Goal: Check status: Check status

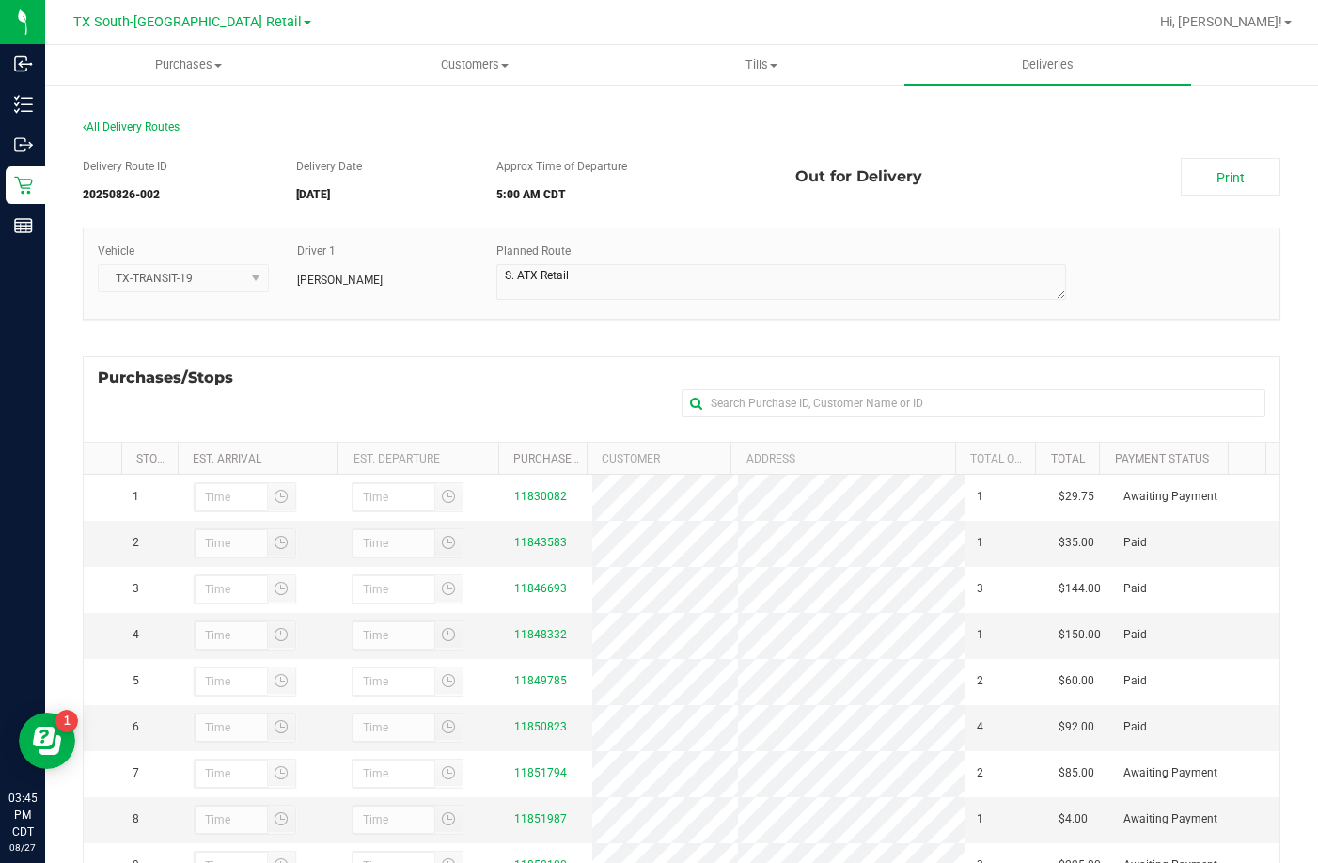
scroll to position [251, 0]
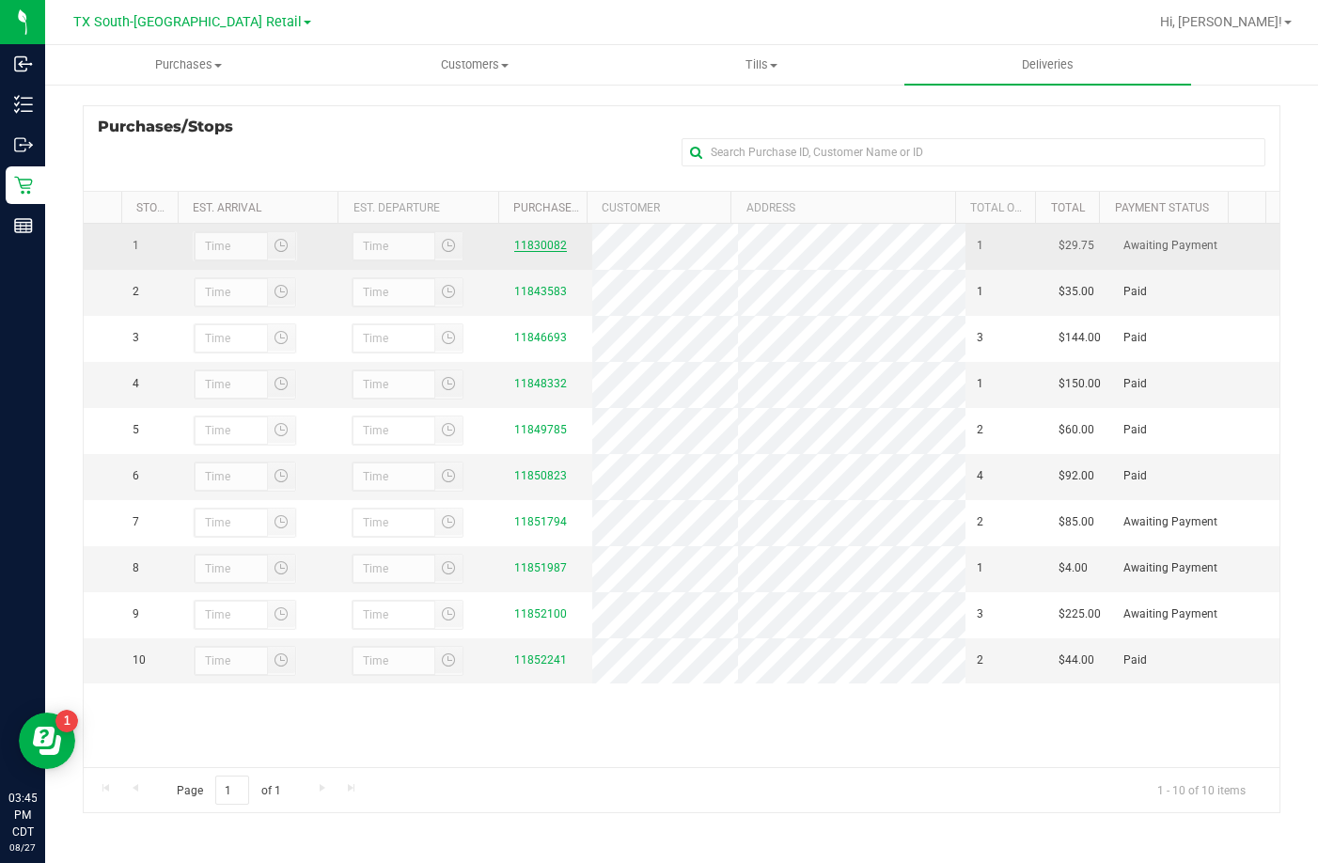
click at [540, 248] on link "11830082" at bounding box center [540, 245] width 53 height 13
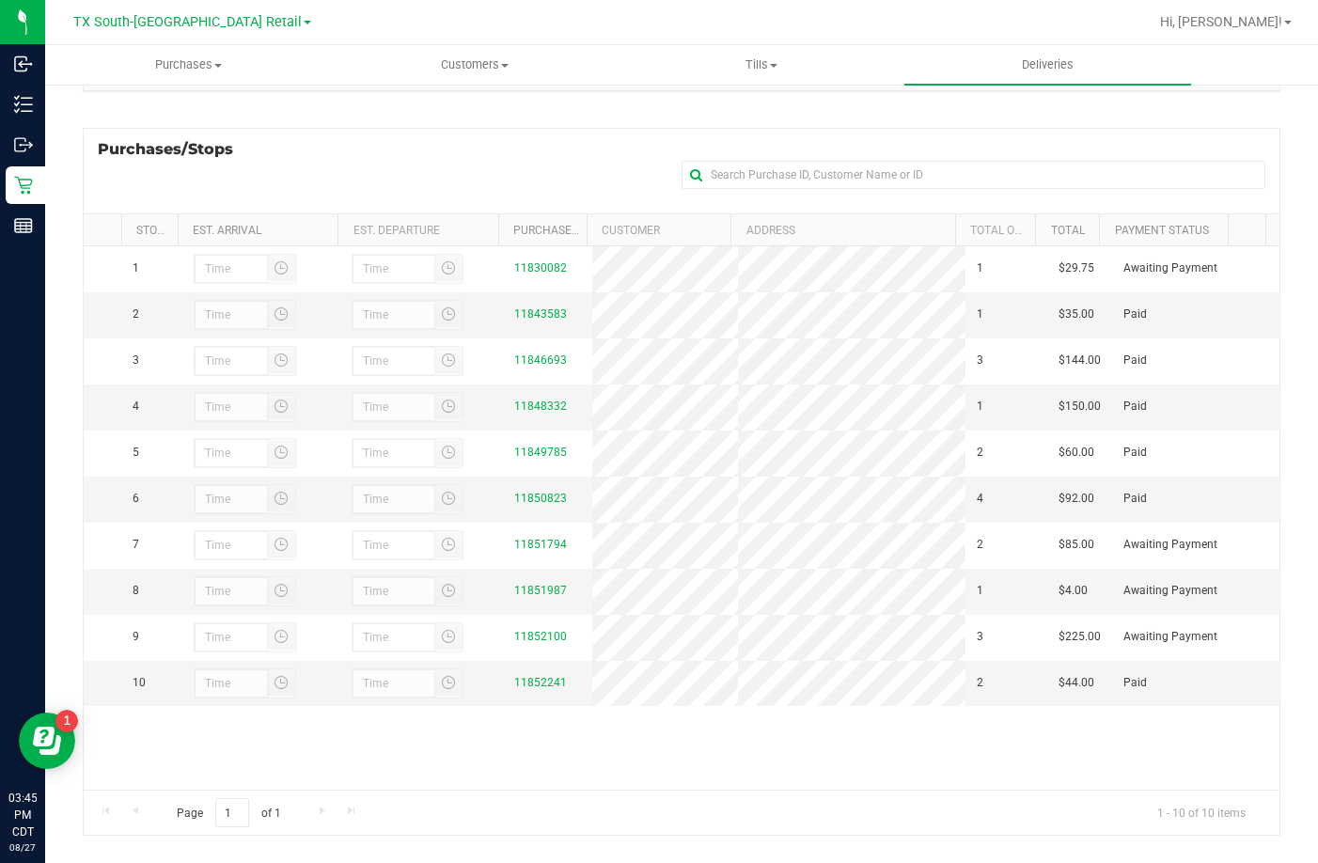
scroll to position [251, 0]
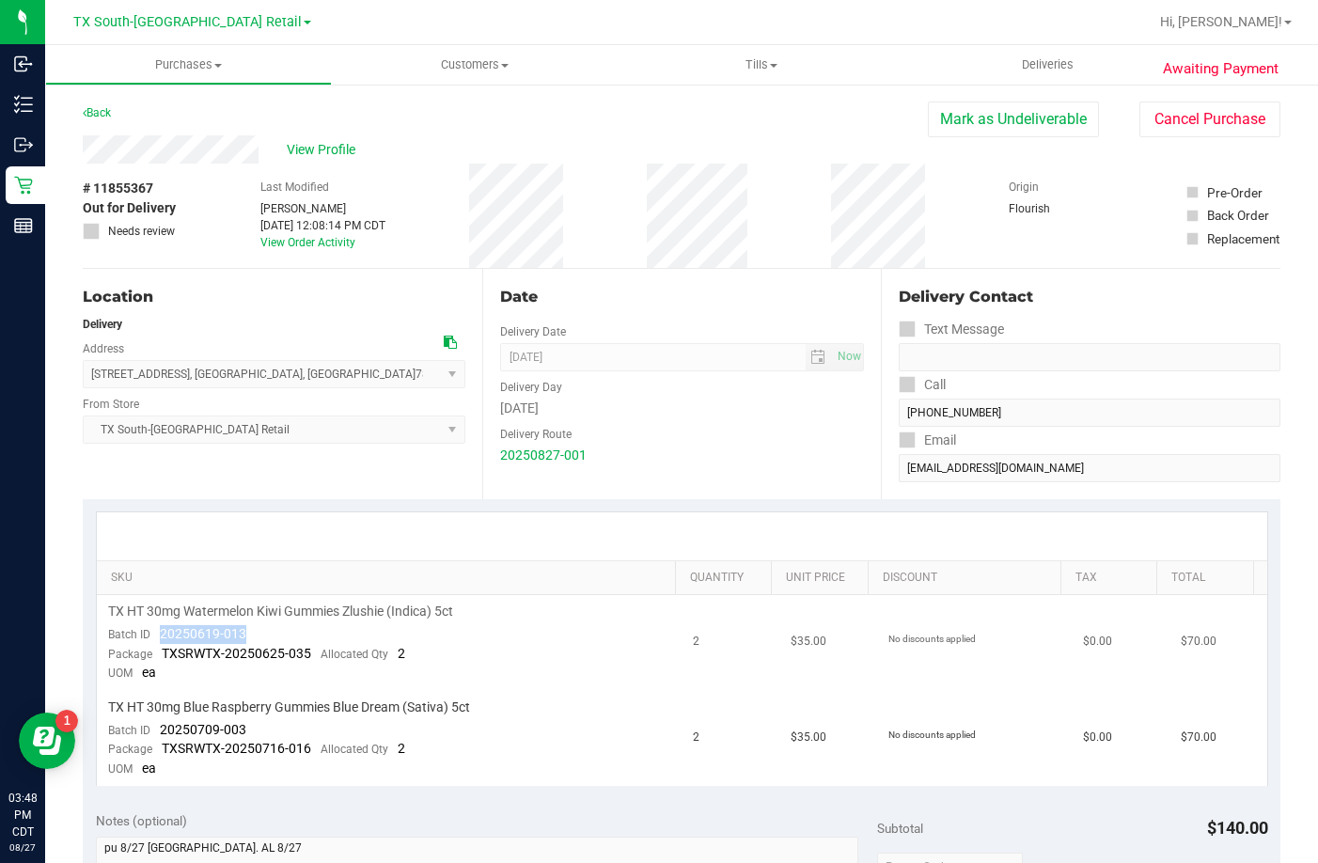
drag, startPoint x: 261, startPoint y: 629, endPoint x: 162, endPoint y: 632, distance: 99.7
click at [162, 632] on td "TX HT 30mg Watermelon Kiwi Gummies Zlushie (Indica) 5ct Batch ID 20250619-013 P…" at bounding box center [389, 643] width 585 height 96
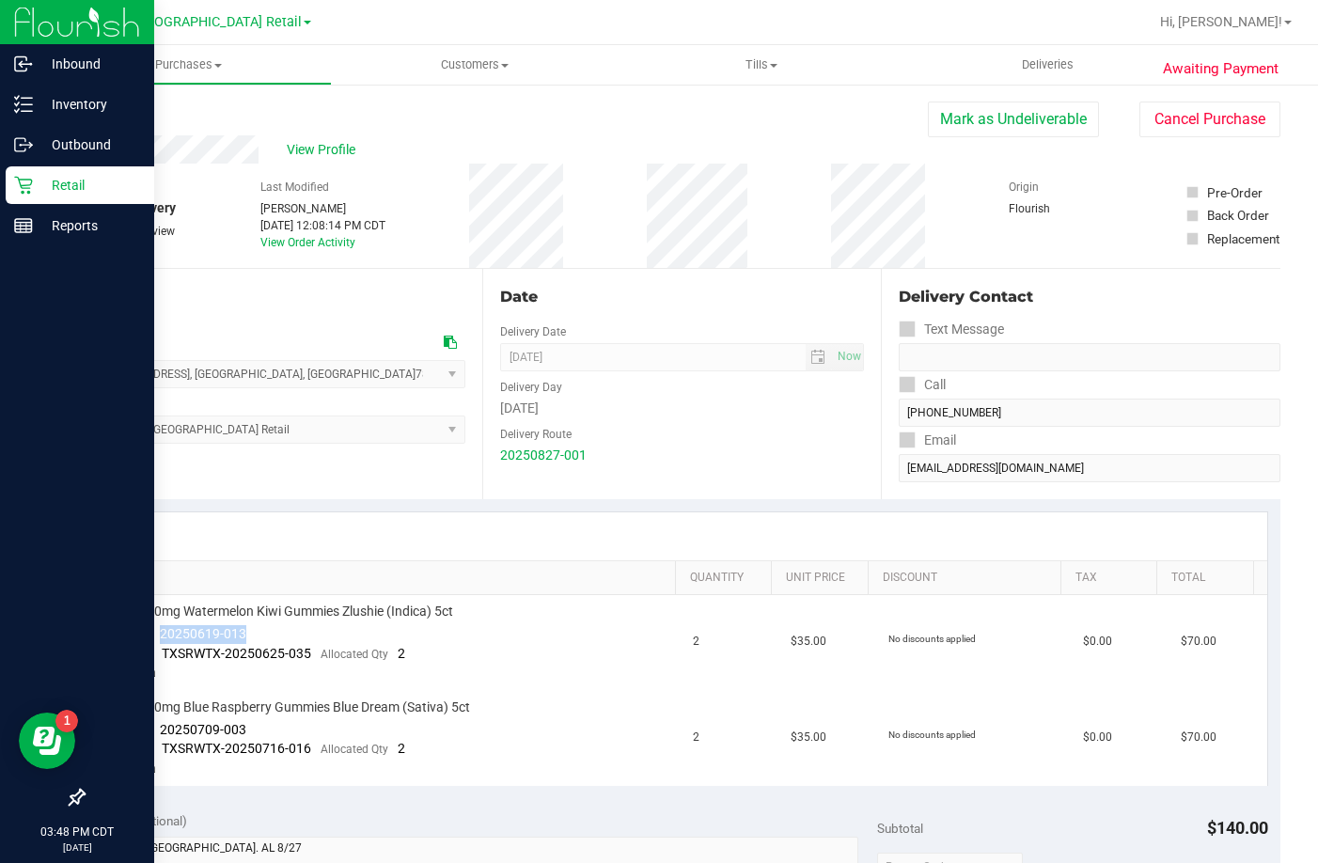
copy span "20250619-013"
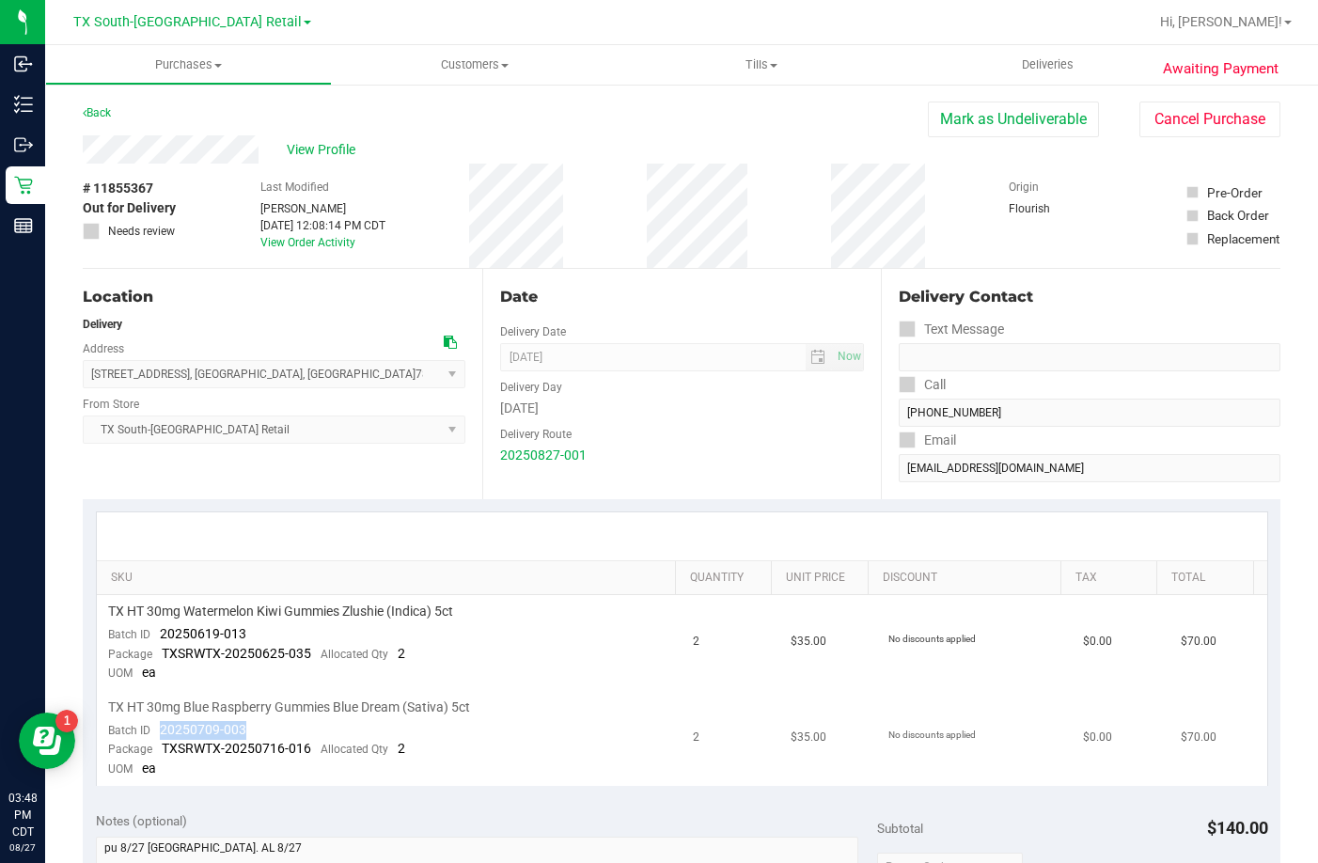
drag, startPoint x: 263, startPoint y: 718, endPoint x: 163, endPoint y: 732, distance: 101.5
click at [163, 732] on td "TX HT 30mg Blue Raspberry Gummies Blue Dream (Sativa) 5ct Batch ID 20250709-003…" at bounding box center [389, 738] width 585 height 95
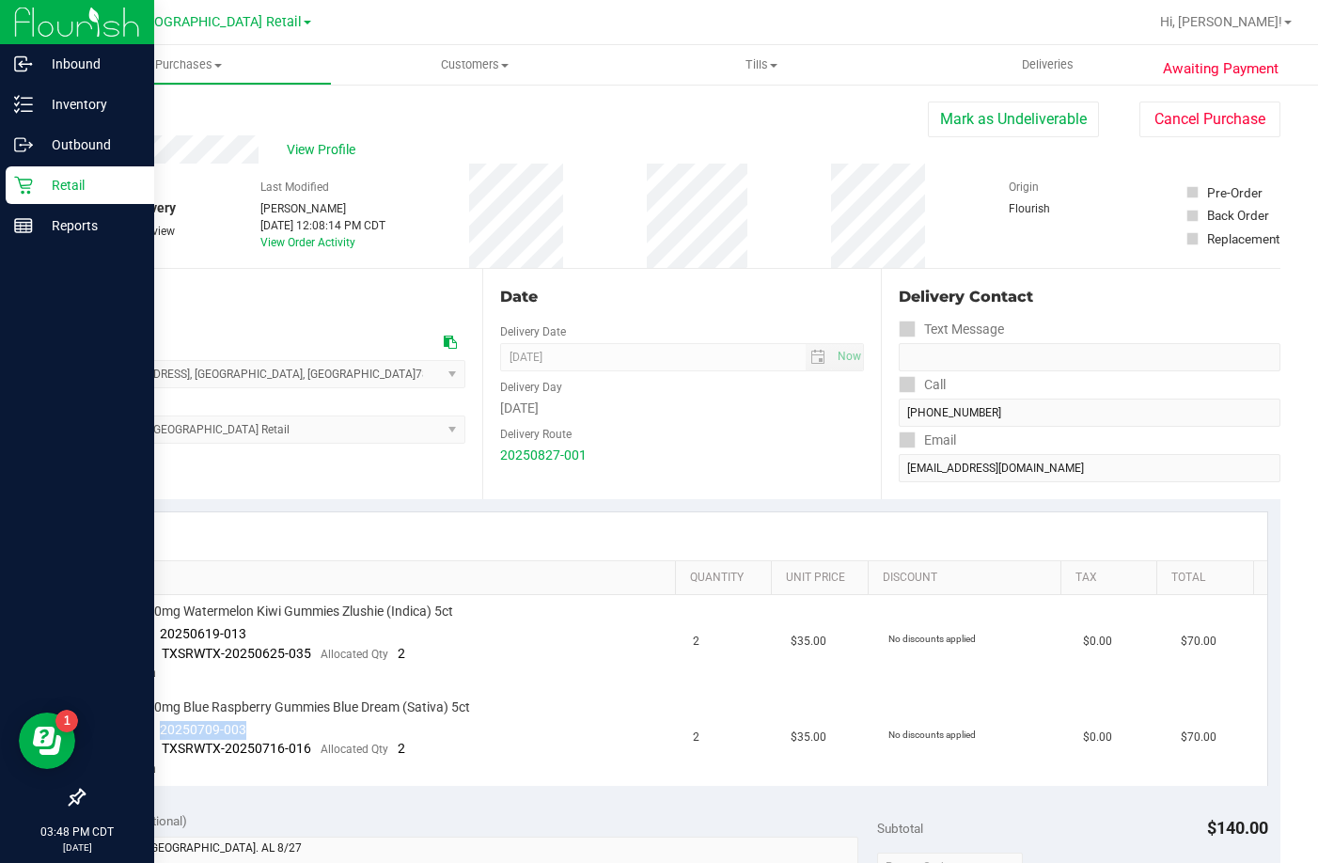
copy span "20250709-003"
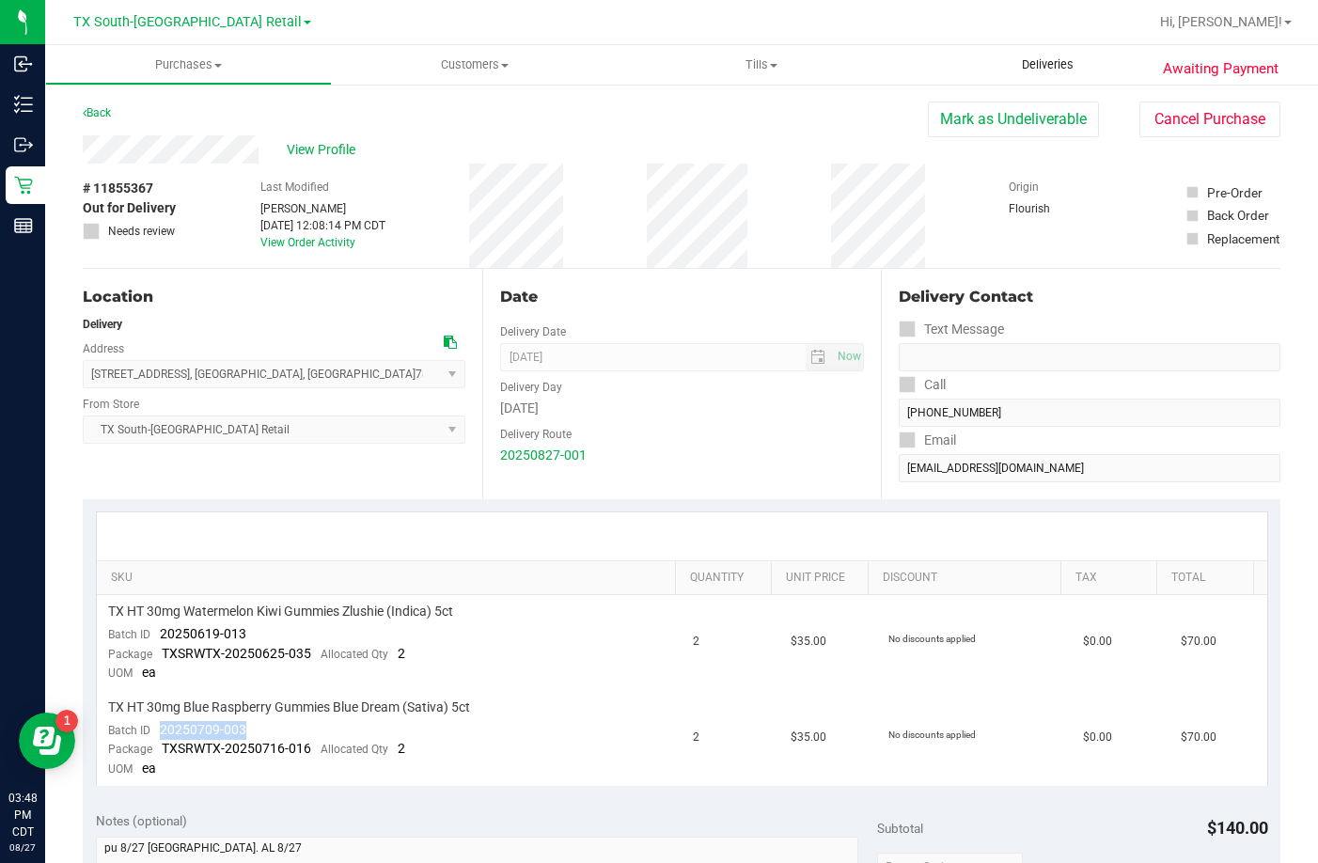
click at [977, 76] on uib-tab-heading "Deliveries" at bounding box center [1047, 64] width 287 height 39
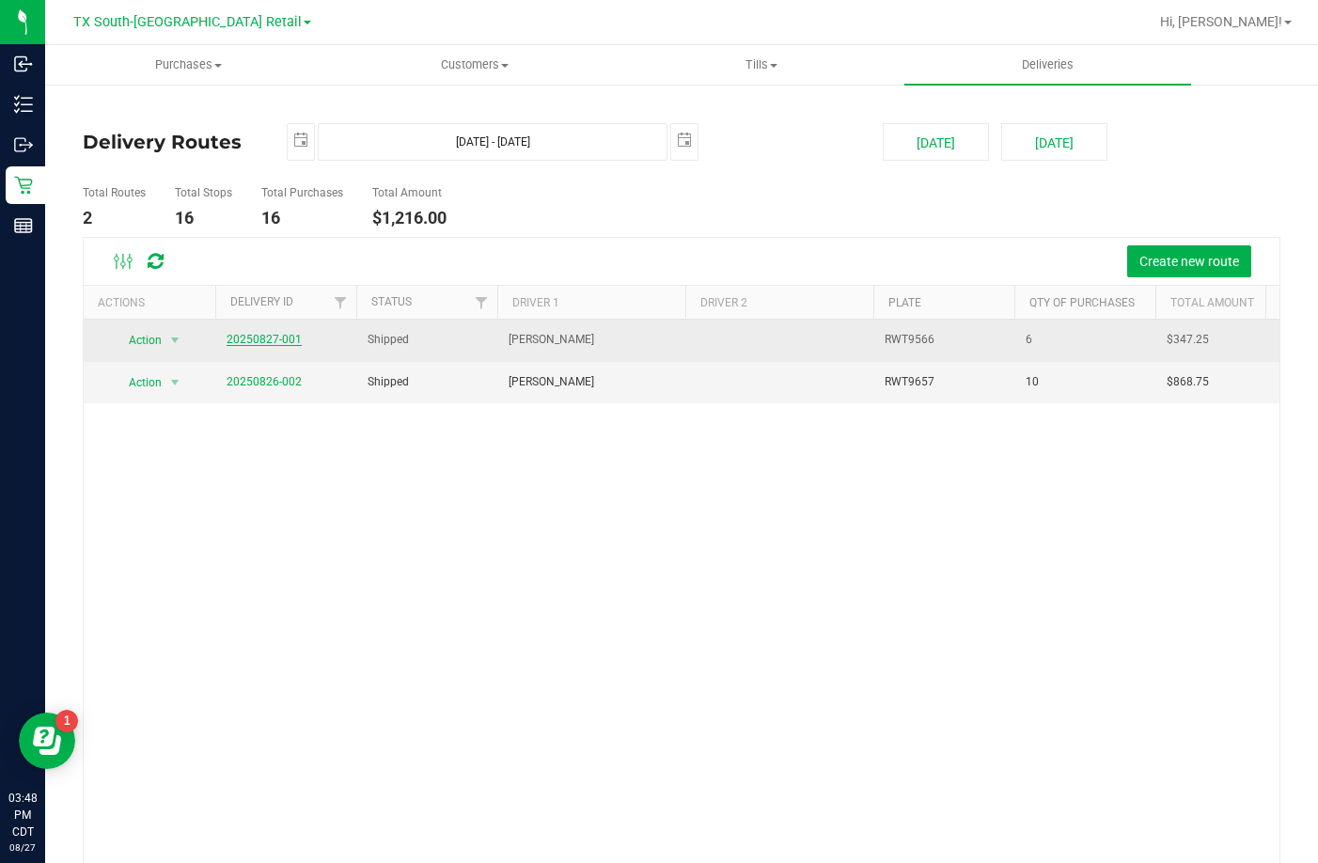
click at [252, 339] on link "20250827-001" at bounding box center [263, 339] width 75 height 13
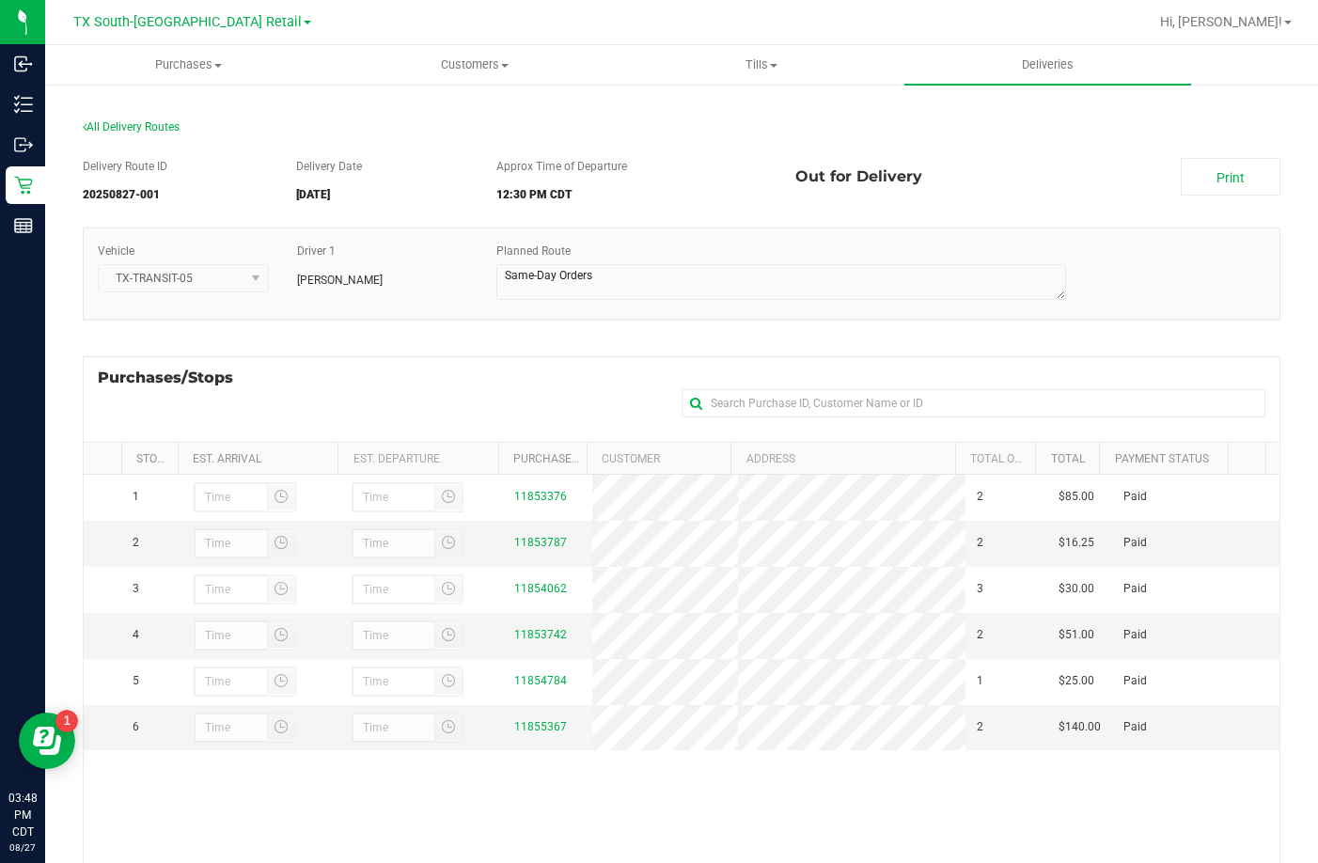
scroll to position [94, 0]
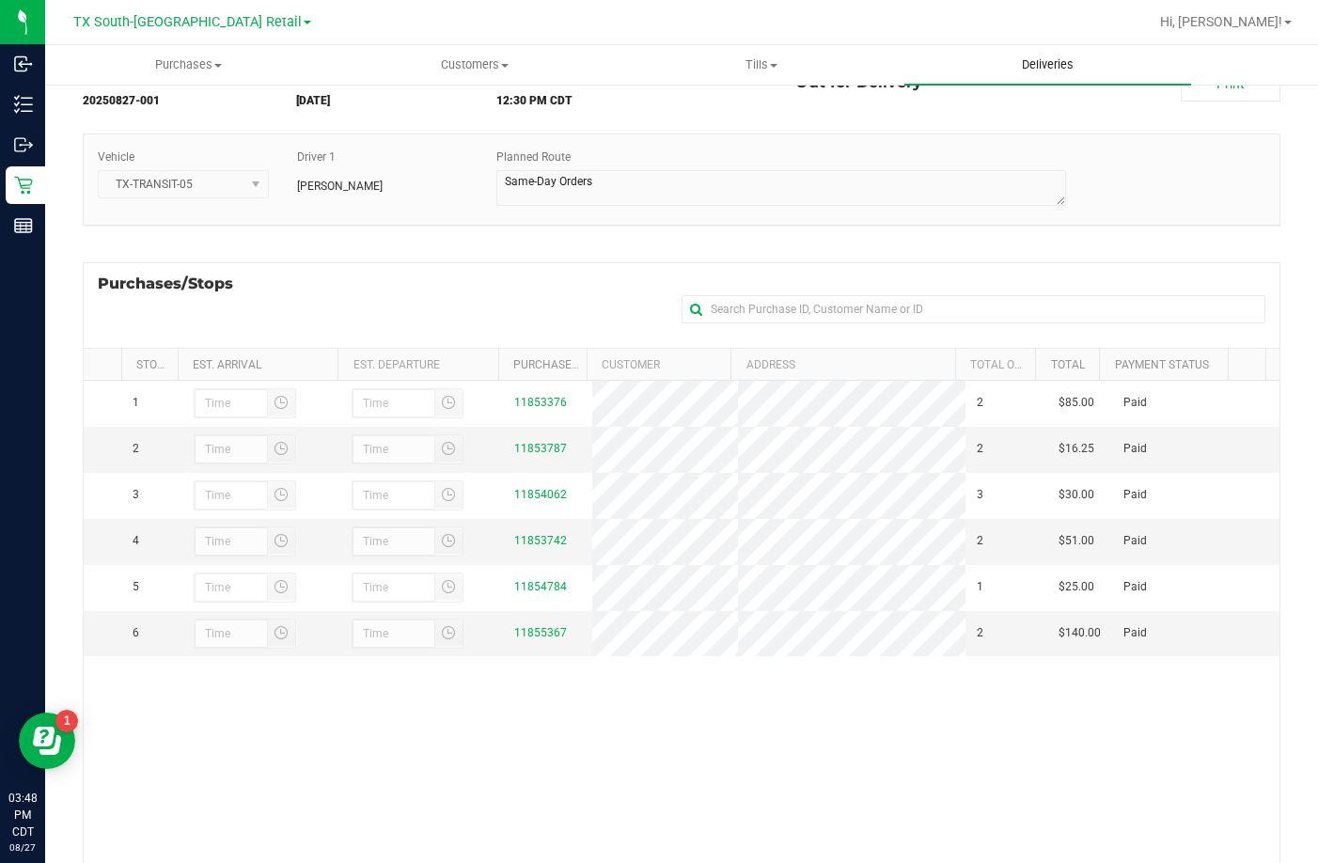
click at [996, 68] on span "Deliveries" at bounding box center [1047, 64] width 102 height 17
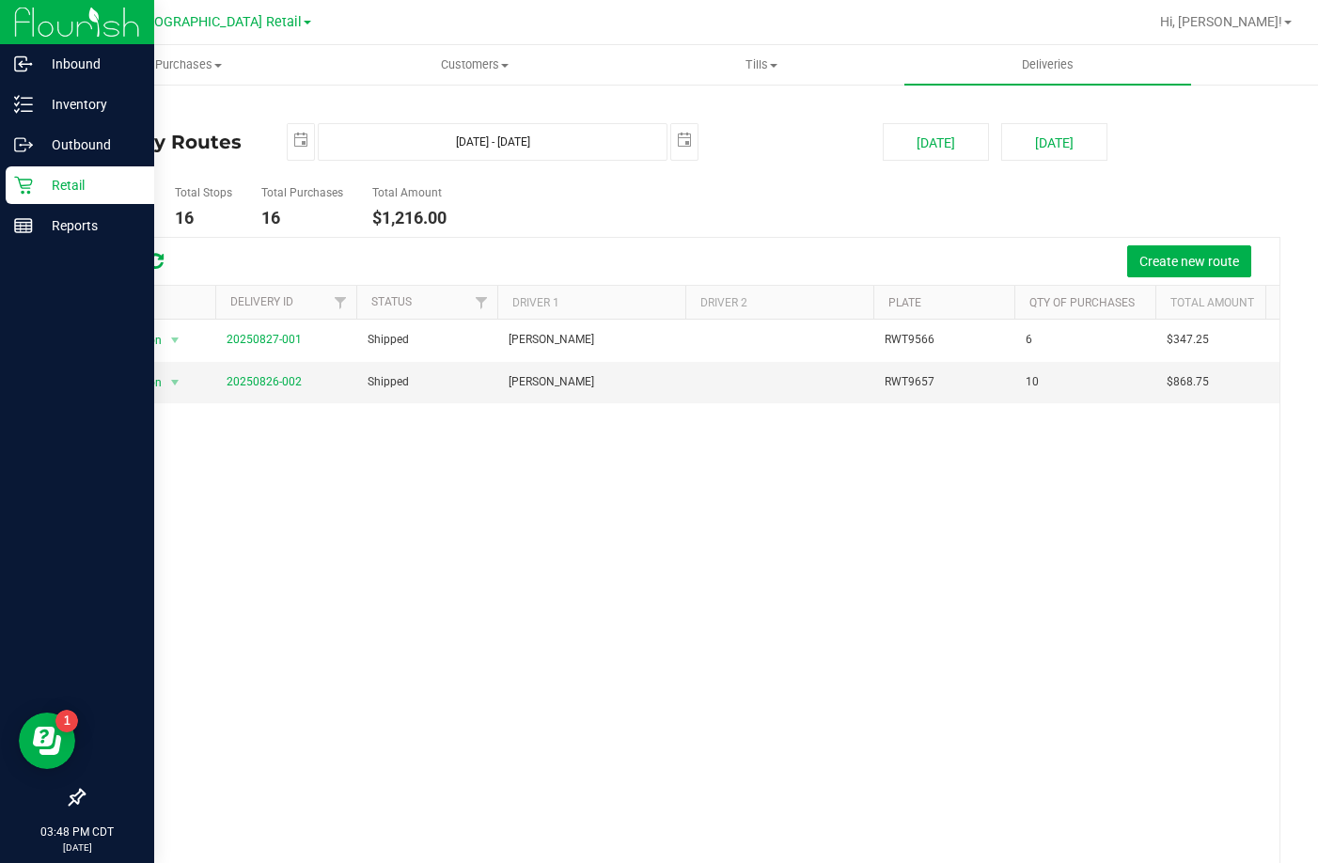
click at [22, 190] on icon at bounding box center [23, 185] width 19 height 19
